Goal: Information Seeking & Learning: Learn about a topic

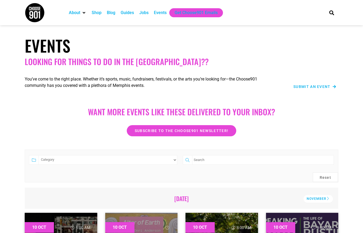
click at [143, 15] on div "Jobs" at bounding box center [143, 13] width 9 height 6
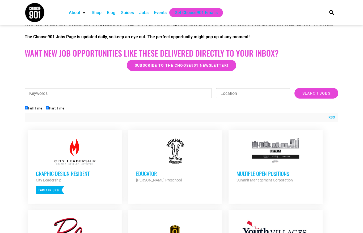
scroll to position [114, 0]
click at [292, 177] on div "Summit Management Corporation" at bounding box center [276, 180] width 78 height 6
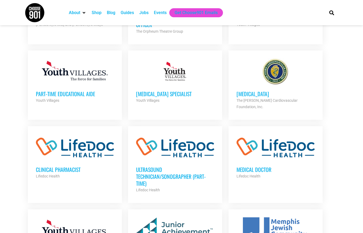
scroll to position [349, 0]
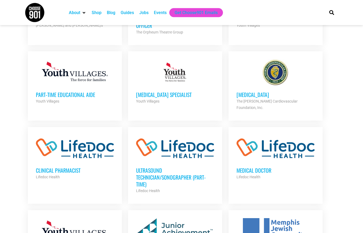
click at [257, 97] on h3 "Phlebotomist" at bounding box center [276, 95] width 78 height 7
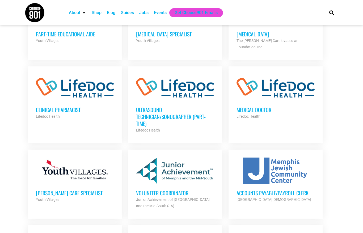
scroll to position [419, 0]
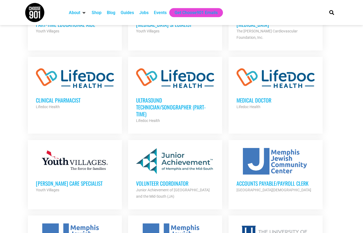
click at [57, 188] on strong "Youth Villages" at bounding box center [47, 190] width 23 height 4
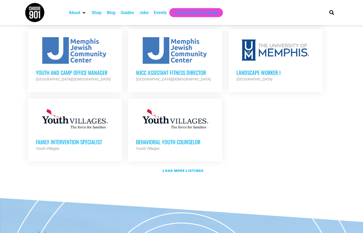
scroll to position [606, 0]
click at [192, 169] on strong "Load more listings" at bounding box center [183, 171] width 41 height 4
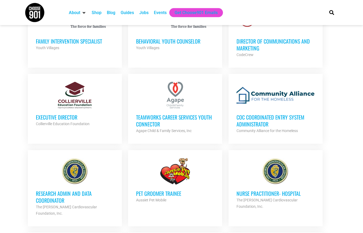
scroll to position [706, 0]
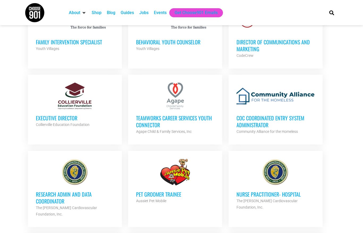
click at [261, 115] on h3 "CoC Coordinated Entry System Administrator" at bounding box center [276, 122] width 78 height 14
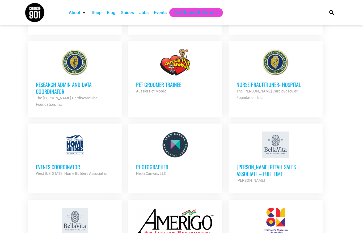
scroll to position [815, 0]
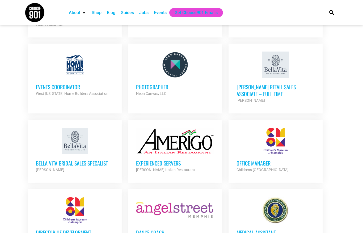
scroll to position [896, 0]
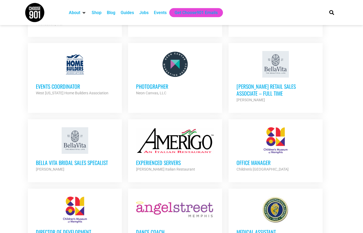
click at [260, 160] on h3 "Office Manager" at bounding box center [276, 163] width 78 height 7
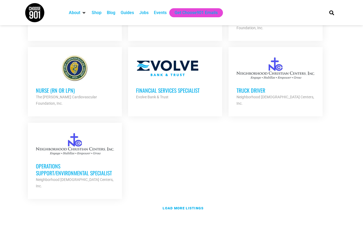
scroll to position [1111, 0]
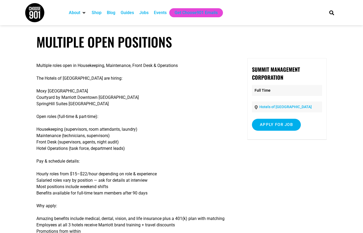
click at [329, 185] on article "Multiple Open Positions Multiple roles open in Housekeeping, Maintenance, Front…" at bounding box center [181, 162] width 363 height 256
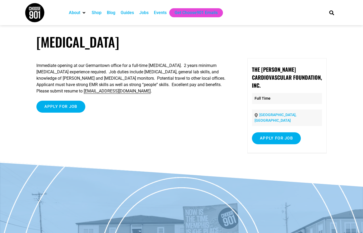
scroll to position [11, 0]
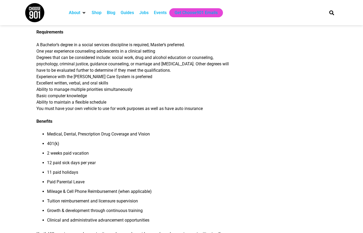
scroll to position [353, 0]
